Goal: Information Seeking & Learning: Learn about a topic

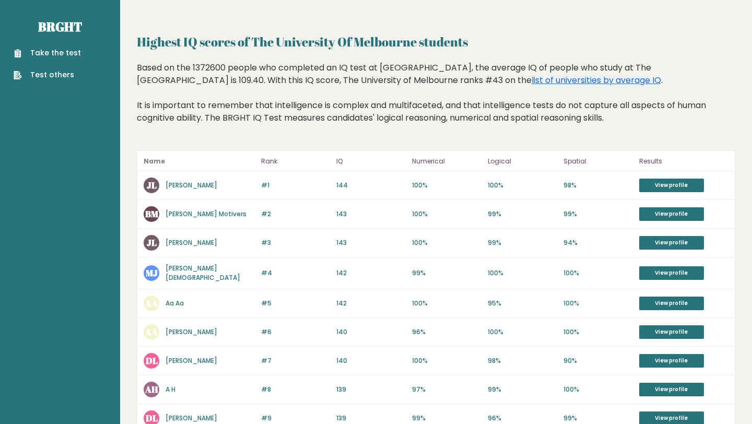
drag, startPoint x: 157, startPoint y: 184, endPoint x: 235, endPoint y: 190, distance: 79.1
click at [235, 190] on div "[PERSON_NAME]" at bounding box center [199, 185] width 111 height 16
copy div "[PERSON_NAME]"
click at [471, 133] on div "Based on the 1372600 people who completed an IQ test at [GEOGRAPHIC_DATA], the …" at bounding box center [436, 101] width 598 height 78
click at [179, 212] on link "[PERSON_NAME] Motivers" at bounding box center [205, 213] width 81 height 9
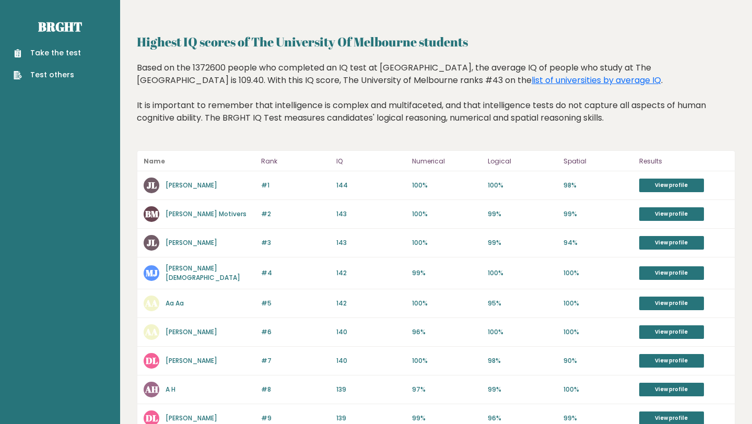
click at [179, 212] on link "[PERSON_NAME] Motivers" at bounding box center [205, 213] width 81 height 9
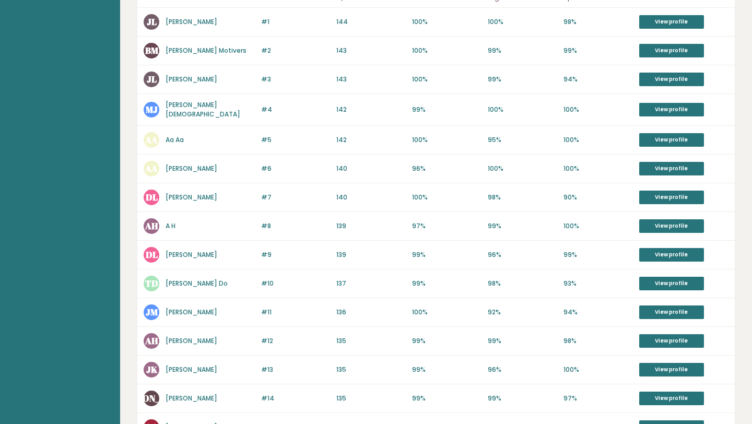
scroll to position [171, 0]
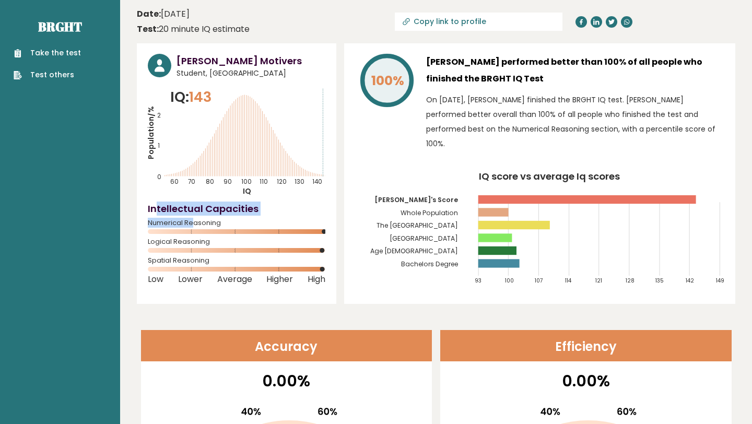
click at [190, 222] on div "Intellectual Capacities Numerical Reasoning" at bounding box center [236, 219] width 177 height 36
